Goal: Navigation & Orientation: Find specific page/section

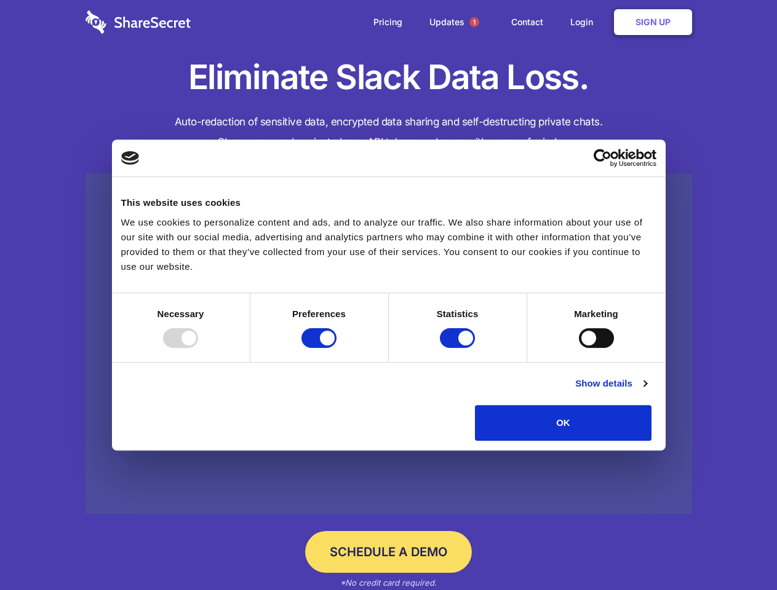
click at [198, 348] on div at bounding box center [180, 338] width 35 height 20
click at [336, 348] on input "Preferences" at bounding box center [318, 338] width 35 height 20
checkbox input "false"
click at [459, 348] on input "Statistics" at bounding box center [457, 338] width 35 height 20
checkbox input "false"
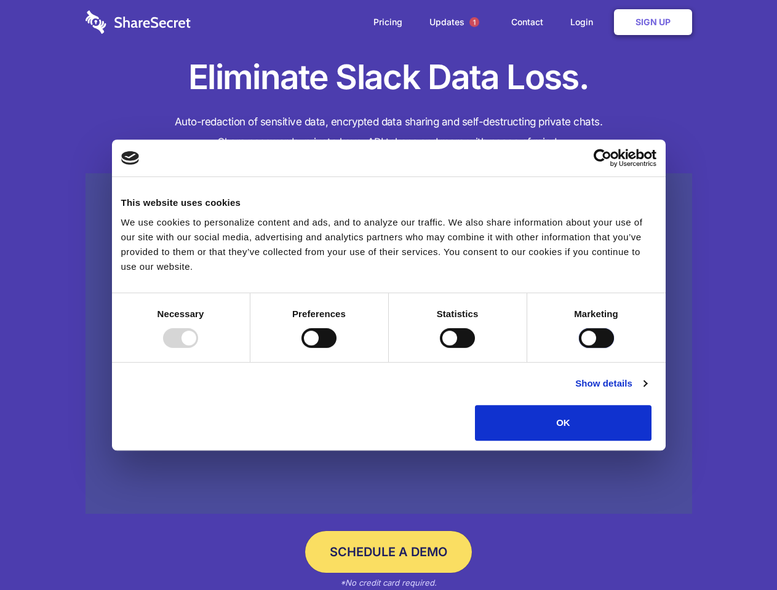
click at [579, 348] on input "Marketing" at bounding box center [596, 338] width 35 height 20
checkbox input "true"
click at [646, 391] on link "Show details" at bounding box center [610, 383] width 71 height 15
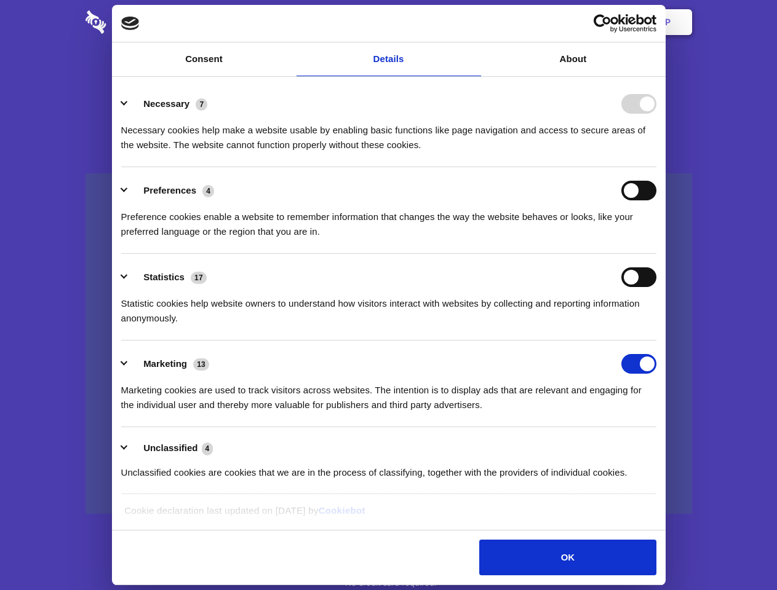
click at [656, 167] on li "Necessary 7 Necessary cookies help make a website usable by enabling basic func…" at bounding box center [388, 124] width 535 height 87
click at [473, 22] on span "1" at bounding box center [474, 22] width 10 height 10
